Goal: Task Accomplishment & Management: Manage account settings

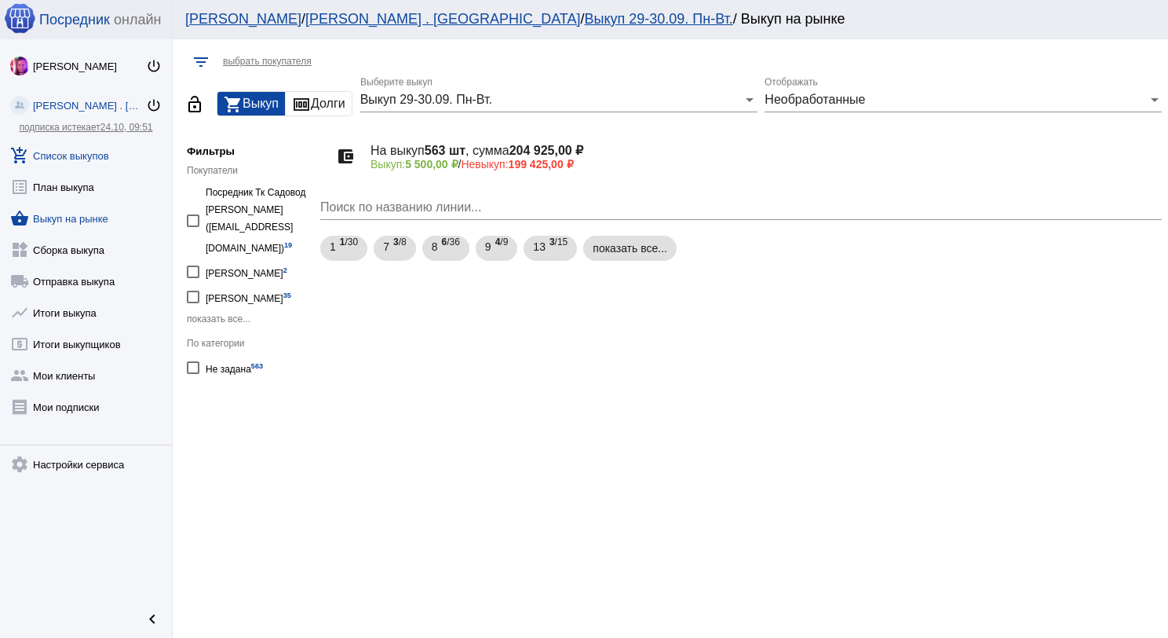
click at [110, 159] on link "add_shopping_cart Список выкупов" at bounding box center [86, 152] width 172 height 31
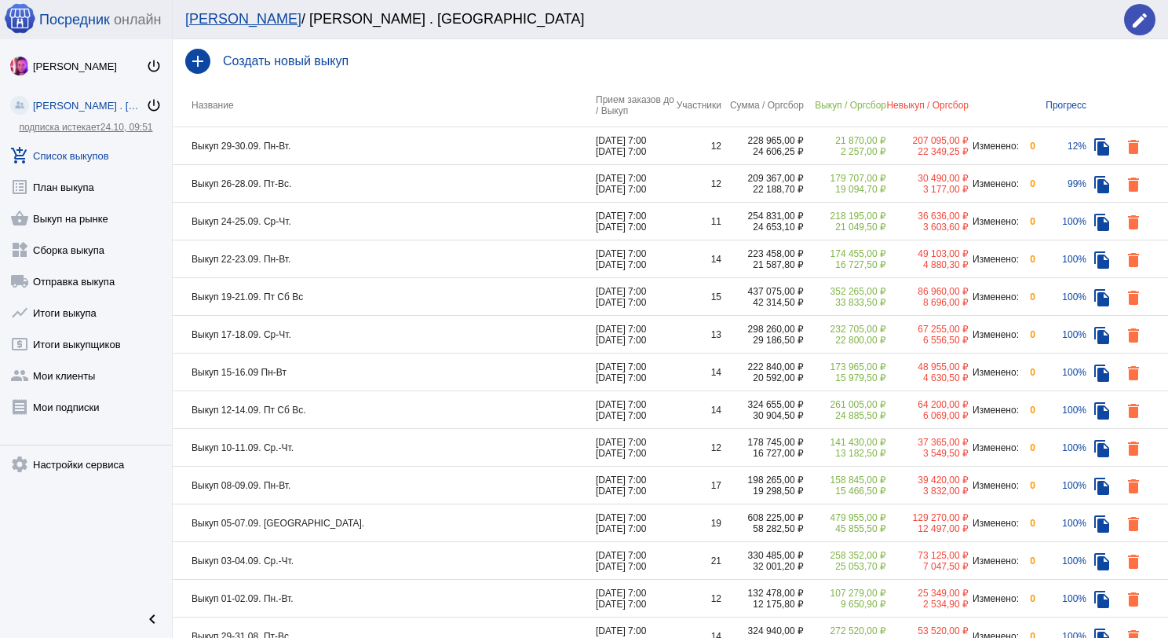
click at [316, 148] on td "Выкуп 29-30.09. Пн-Вт." at bounding box center [384, 146] width 423 height 38
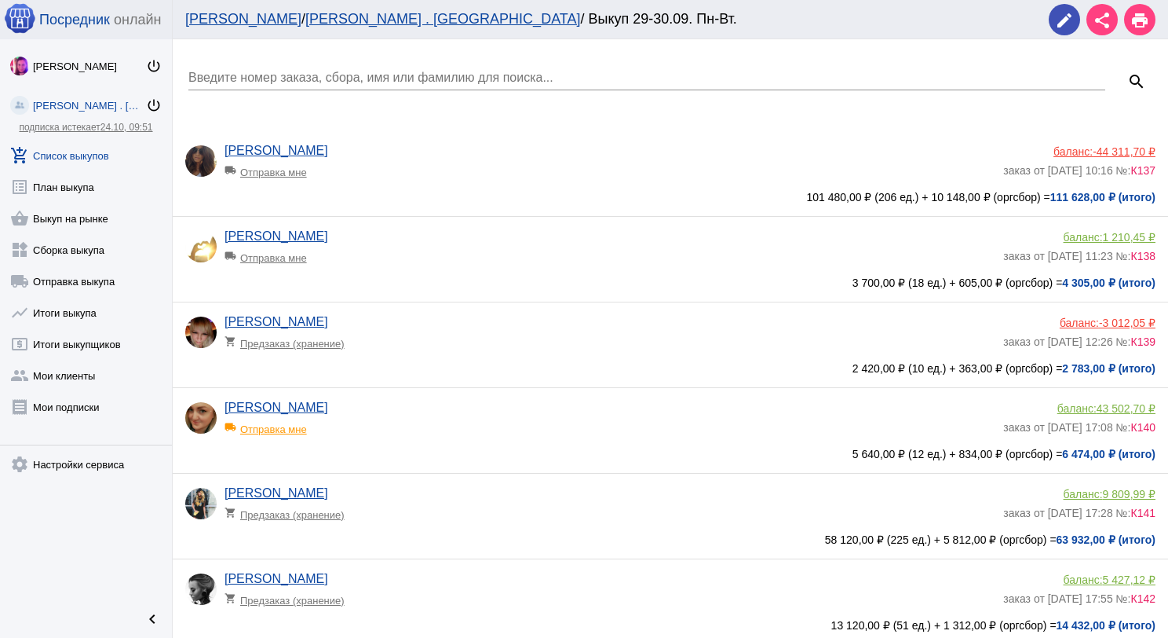
click at [311, 82] on input "Введите номер заказа, сбора, имя или фамилию для поиска..." at bounding box center [646, 78] width 917 height 14
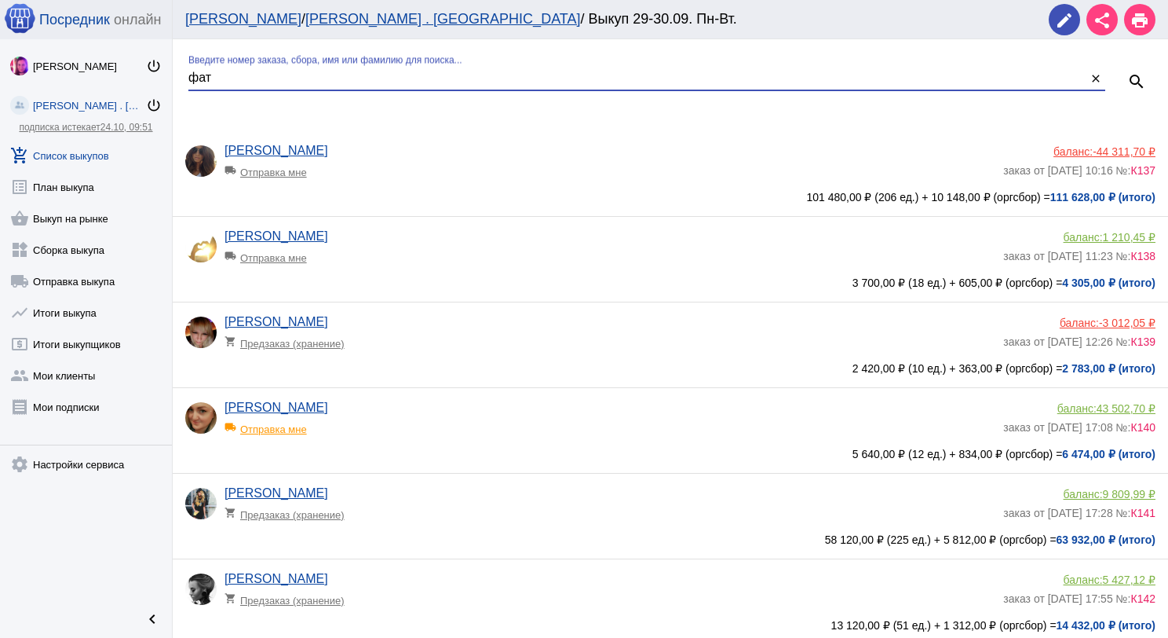
type input "фат"
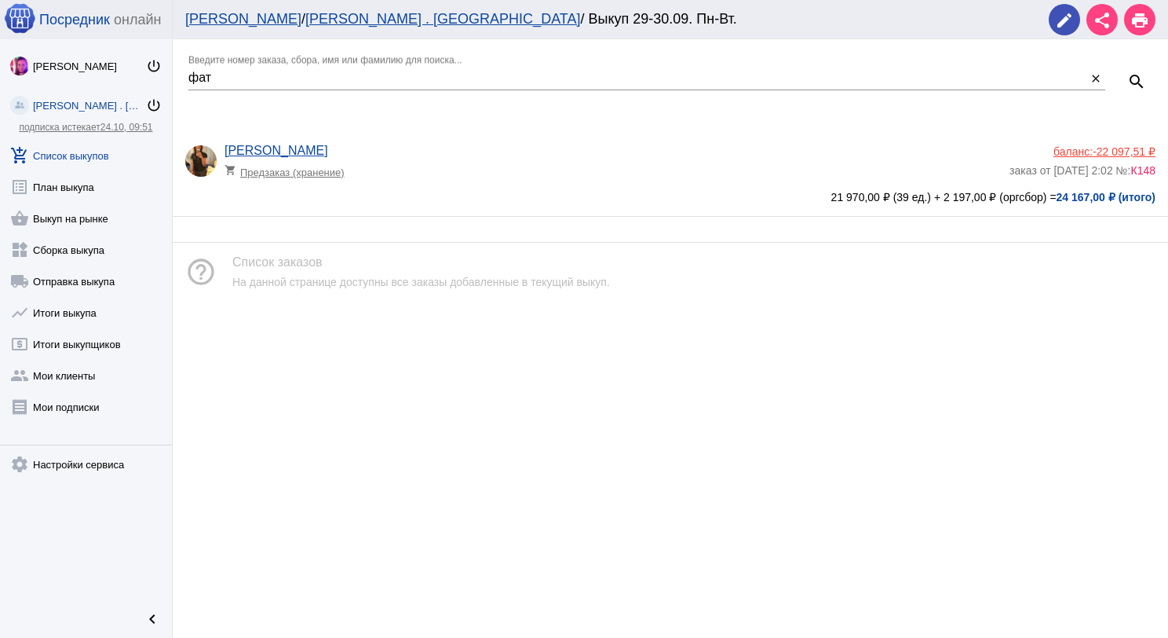
click at [431, 161] on app-delivery-type "shopping_cart Предзаказ (хранение)" at bounding box center [613, 168] width 777 height 20
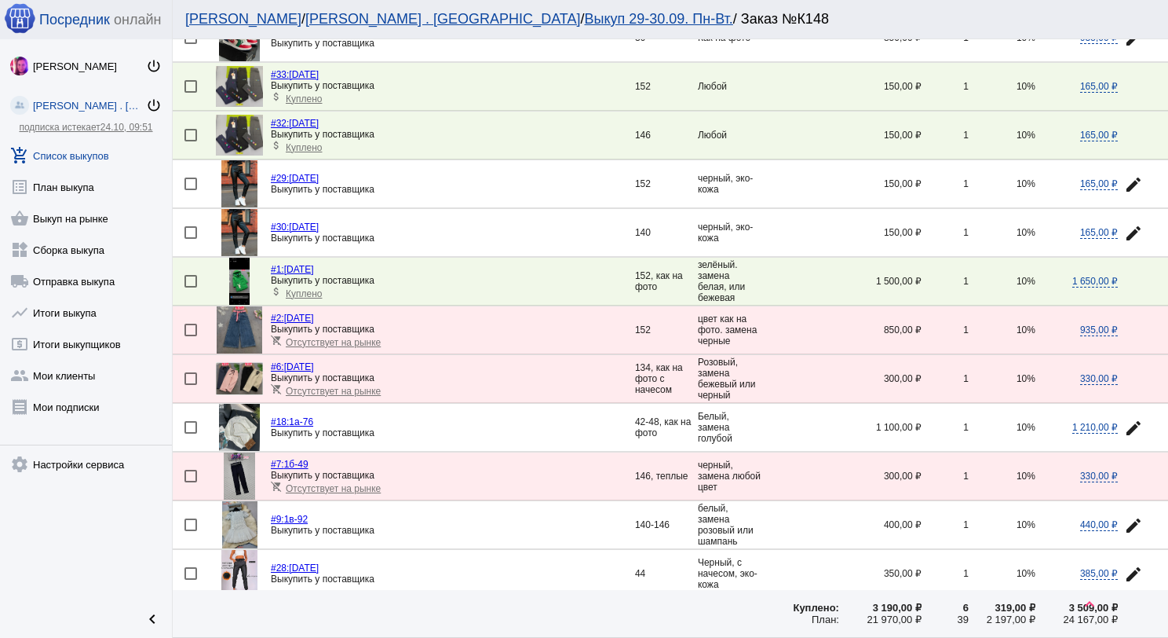
scroll to position [550, 0]
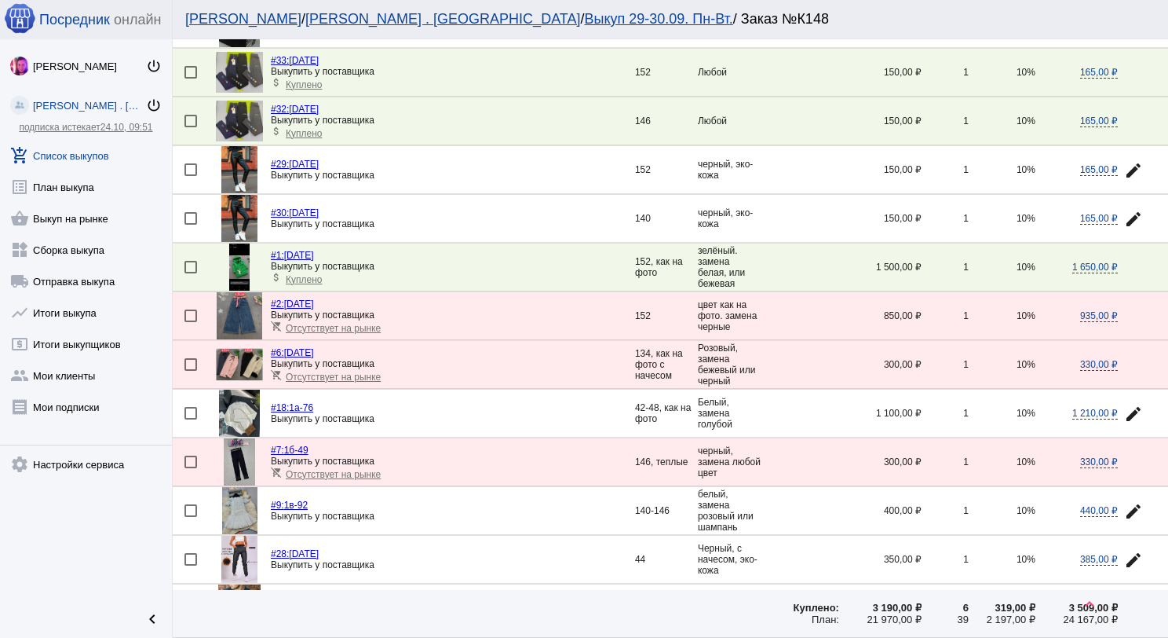
click at [248, 300] on img at bounding box center [239, 315] width 45 height 47
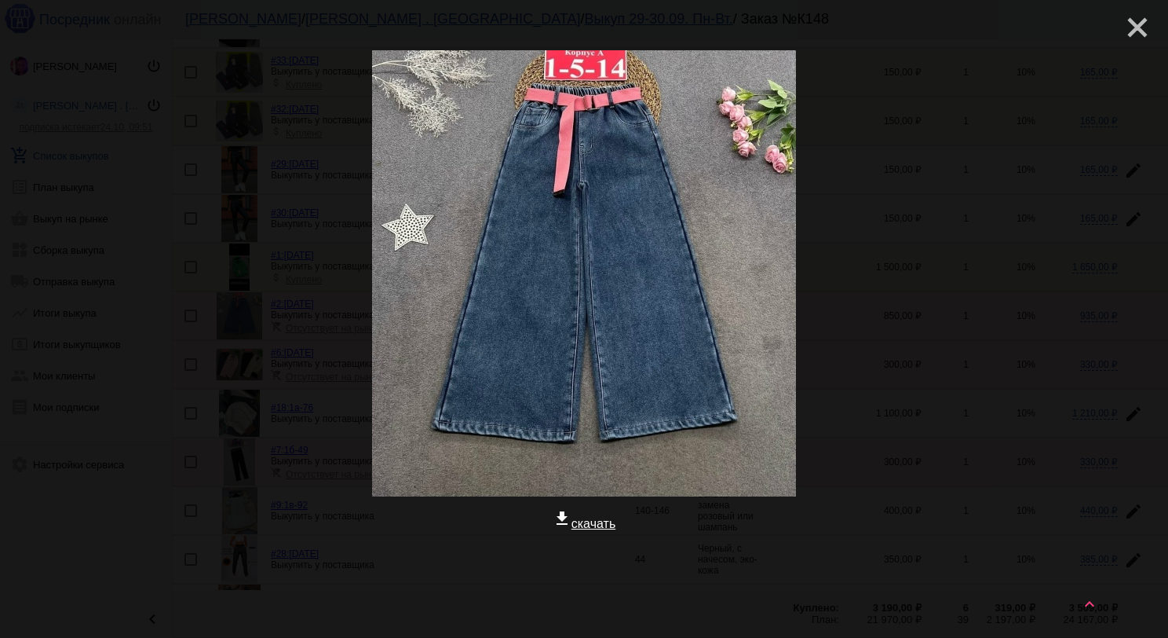
click at [1122, 28] on mat-icon "close" at bounding box center [1131, 21] width 19 height 19
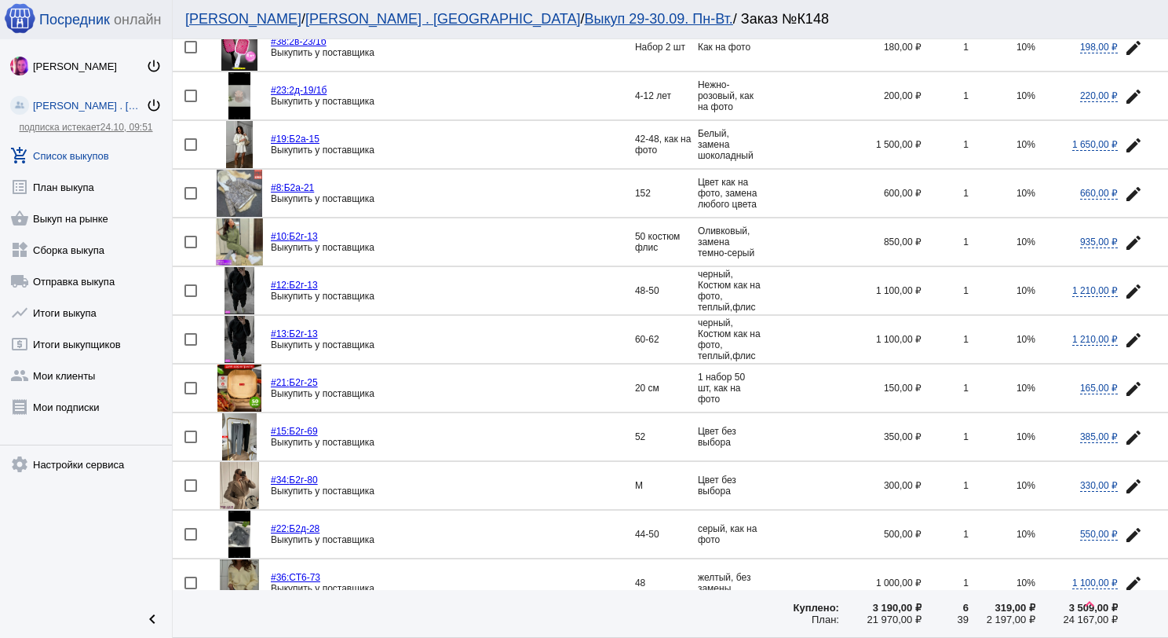
scroll to position [1526, 0]
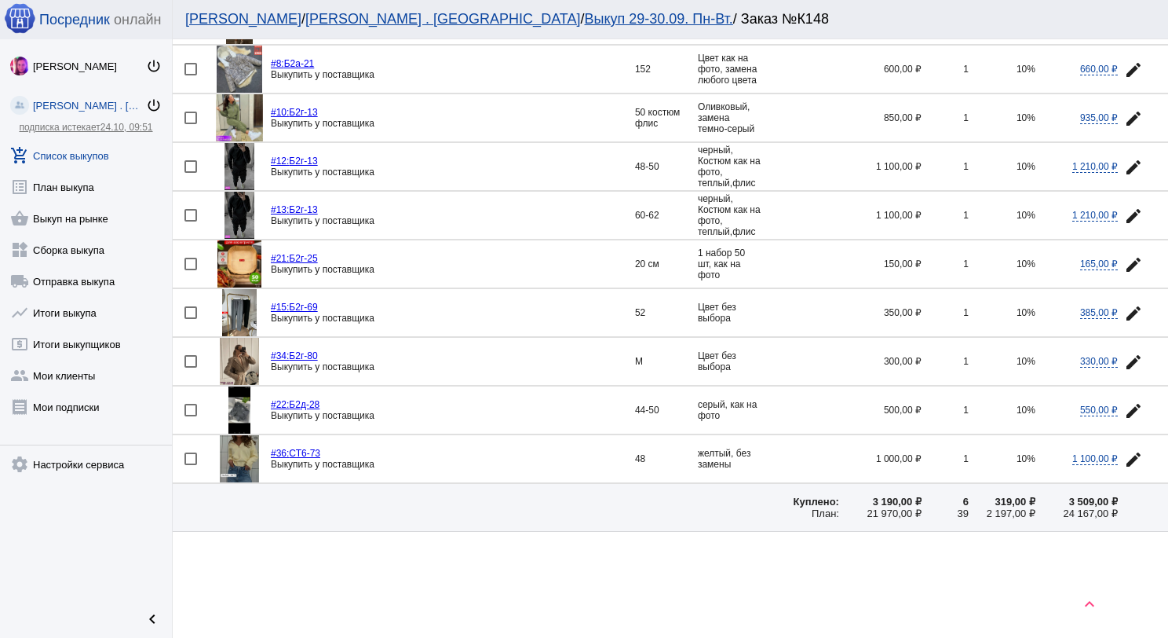
click at [93, 158] on link "add_shopping_cart Список выкупов" at bounding box center [86, 152] width 172 height 31
